Goal: Find specific page/section: Find specific page/section

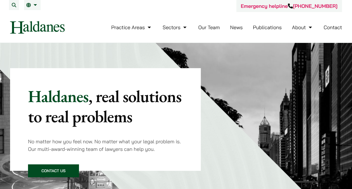
click at [203, 29] on link "Our Team" at bounding box center [209, 27] width 22 height 6
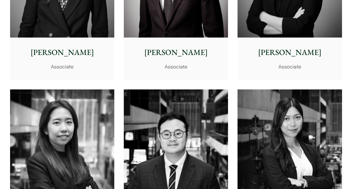
scroll to position [1847, 0]
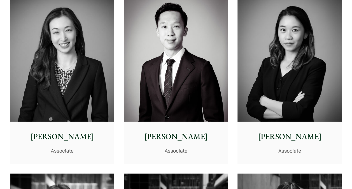
click at [170, 134] on p "[PERSON_NAME]" at bounding box center [175, 136] width 95 height 12
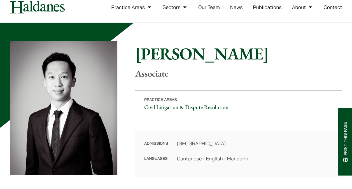
scroll to position [28, 0]
